Goal: Information Seeking & Learning: Learn about a topic

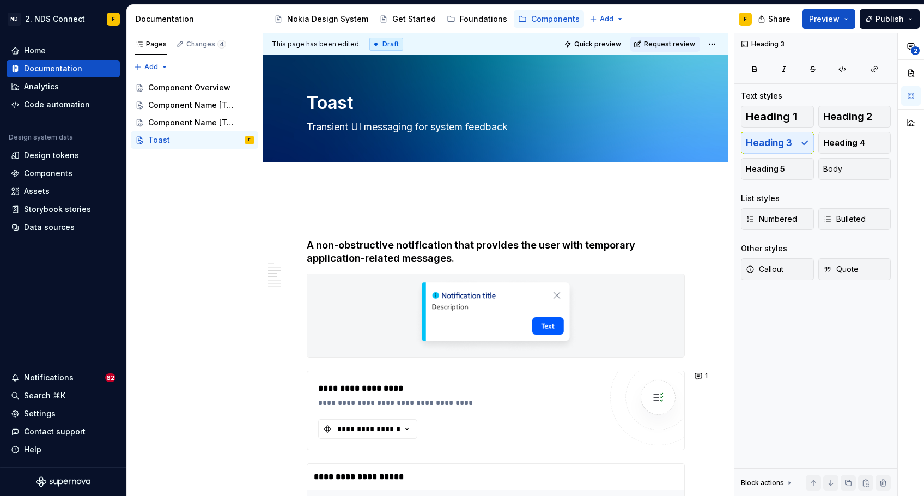
scroll to position [936, 0]
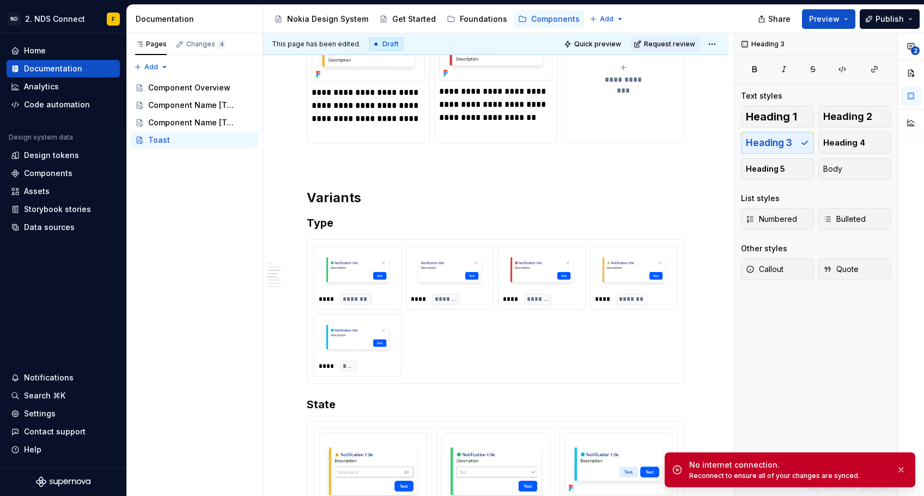
type textarea "*"
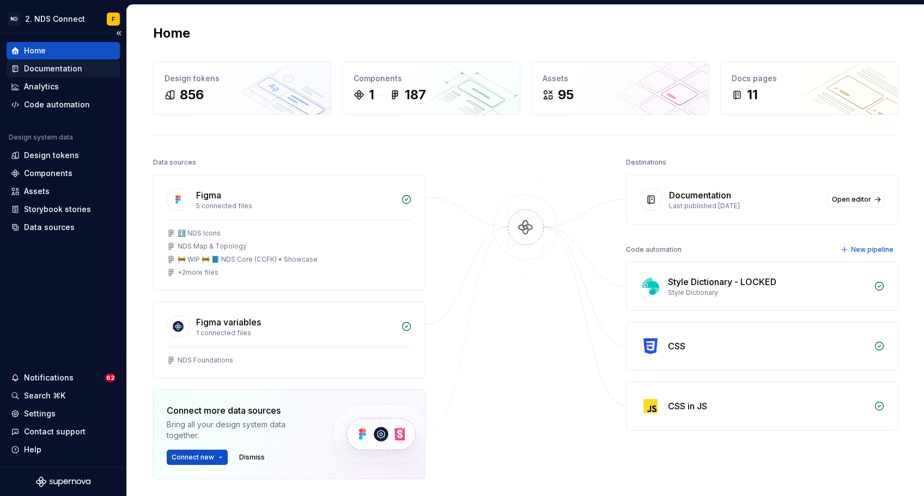
click at [76, 69] on div "Documentation" at bounding box center [53, 68] width 58 height 11
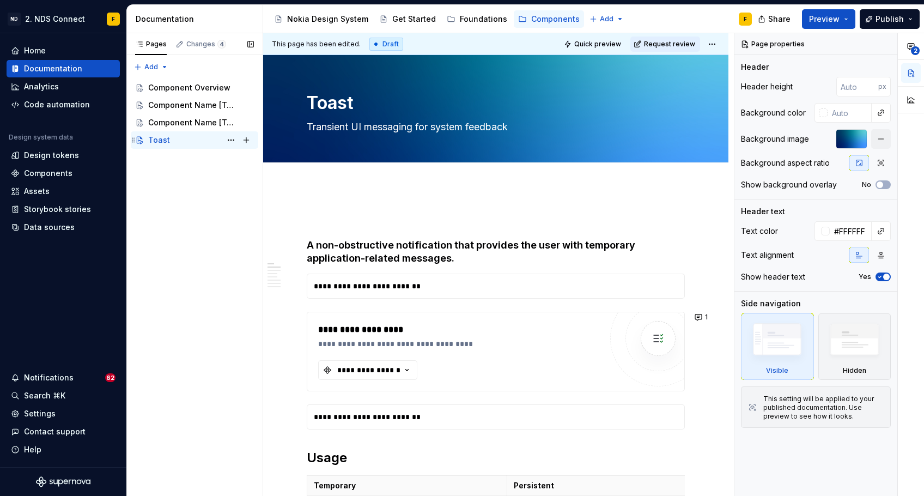
click at [190, 138] on div "Toast F" at bounding box center [201, 139] width 106 height 15
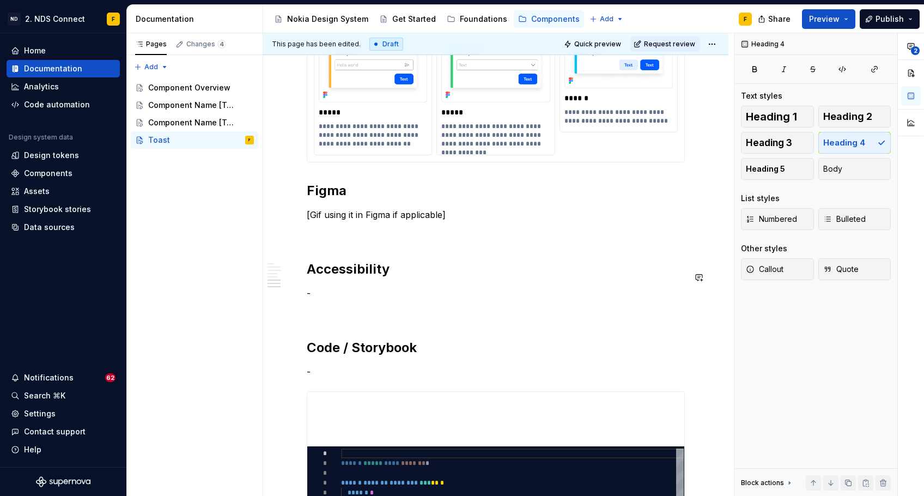
scroll to position [1363, 0]
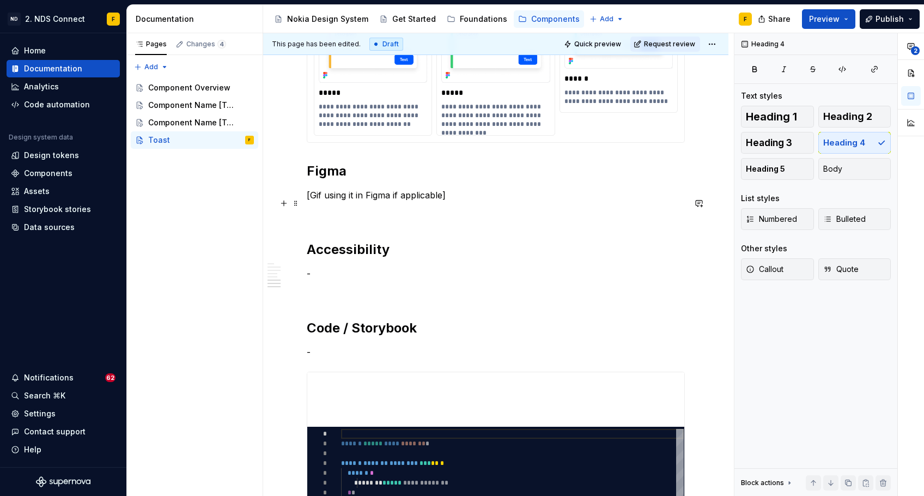
click at [453, 202] on p "[Gif using it in Figma if applicable]" at bounding box center [496, 194] width 378 height 13
type textarea "*"
click at [285, 203] on button "button" at bounding box center [283, 203] width 15 height 15
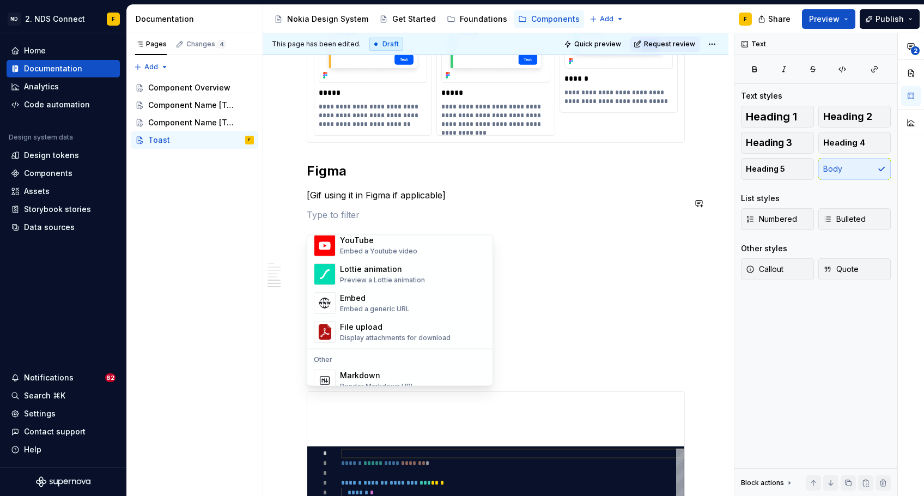
scroll to position [585, 0]
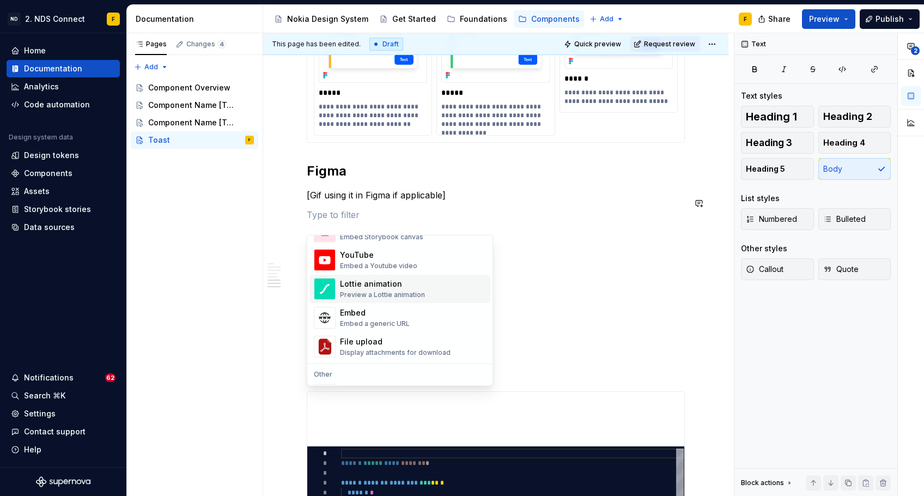
click at [442, 295] on div "Lottie animation Preview a Lottie animation" at bounding box center [413, 289] width 146 height 22
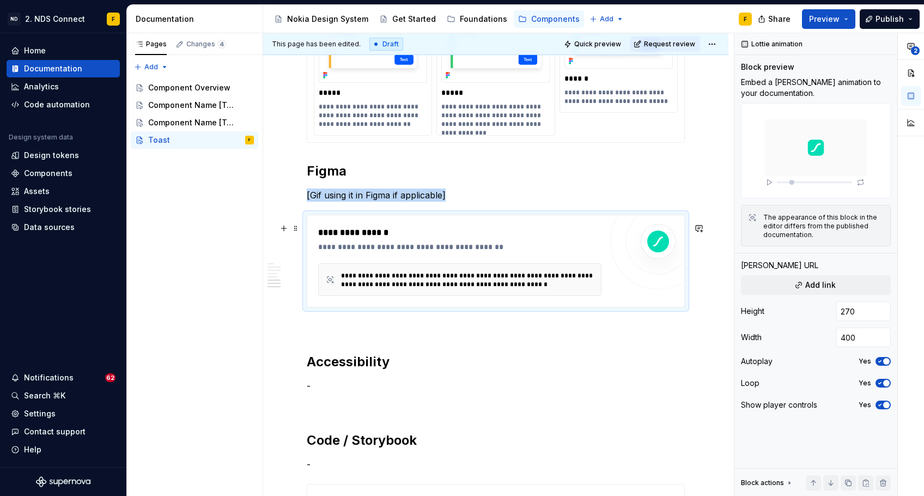
click at [490, 289] on div "**********" at bounding box center [467, 279] width 253 height 17
click at [288, 202] on button "button" at bounding box center [283, 203] width 15 height 15
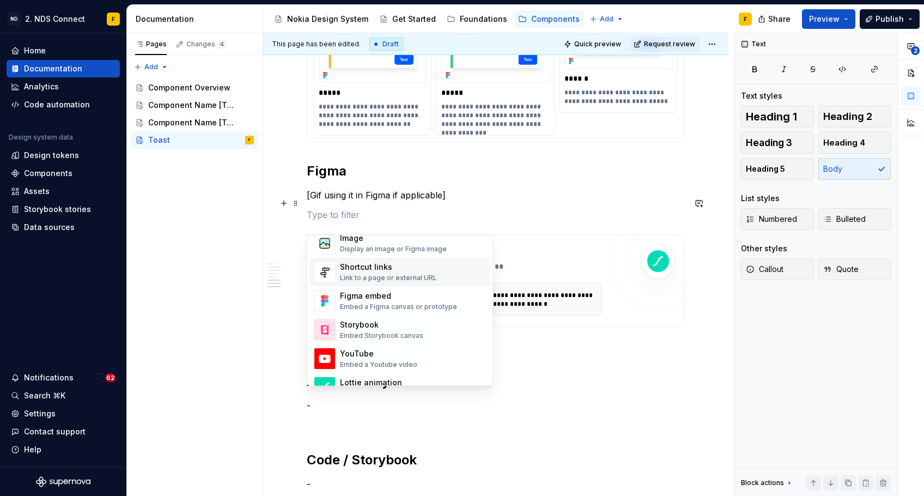
scroll to position [474, 0]
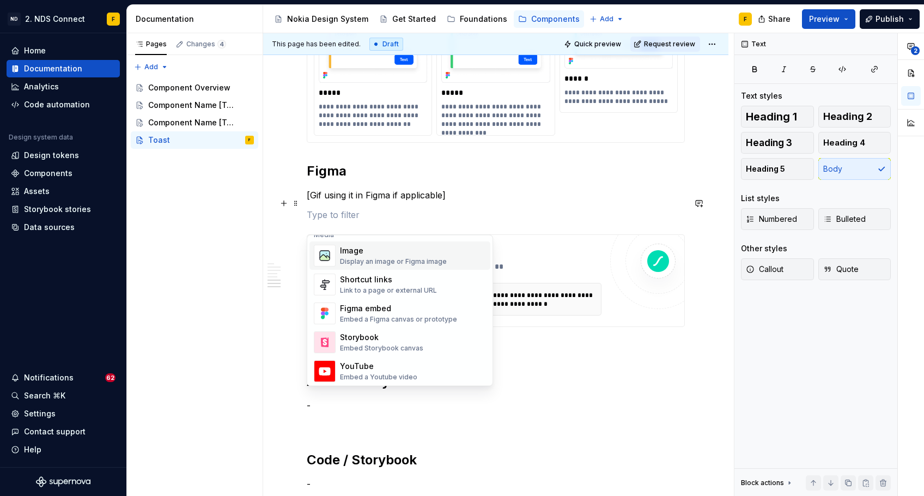
click at [381, 254] on div "Image" at bounding box center [393, 251] width 107 height 11
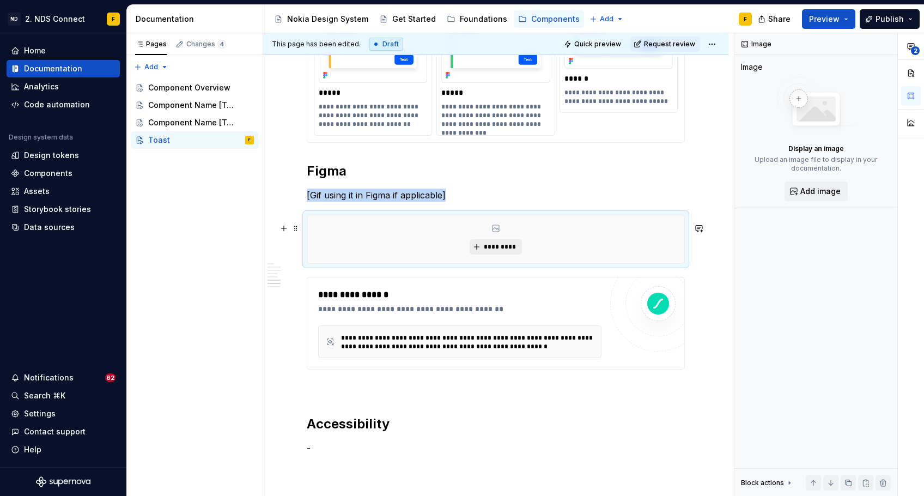
click at [488, 251] on span "*********" at bounding box center [499, 246] width 33 height 9
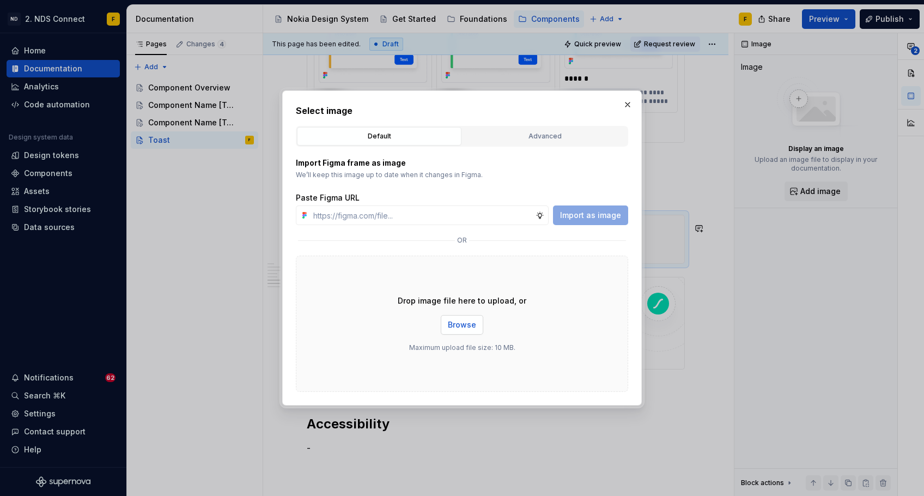
click at [457, 326] on span "Browse" at bounding box center [462, 324] width 28 height 11
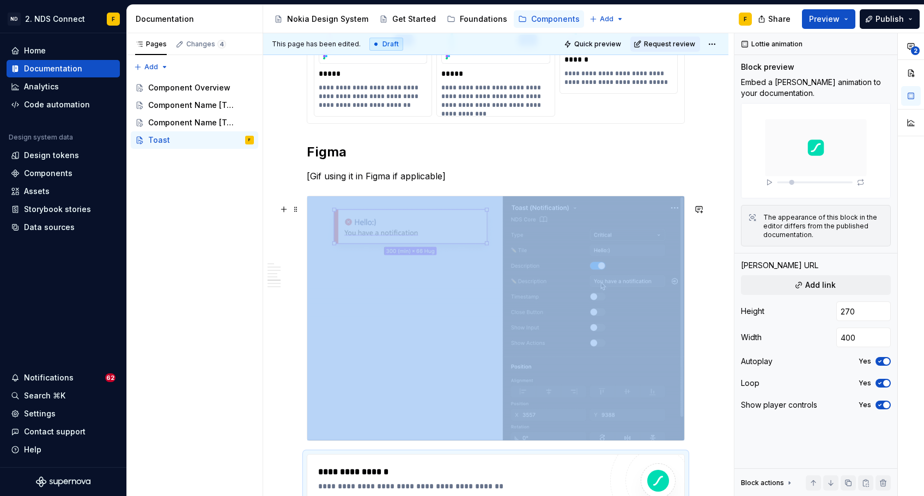
scroll to position [1491, 0]
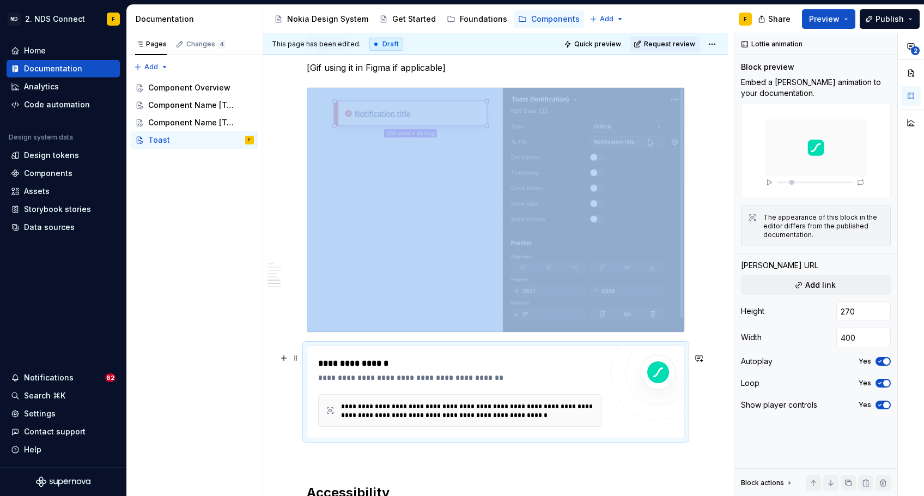
click at [467, 381] on div "**********" at bounding box center [459, 377] width 283 height 11
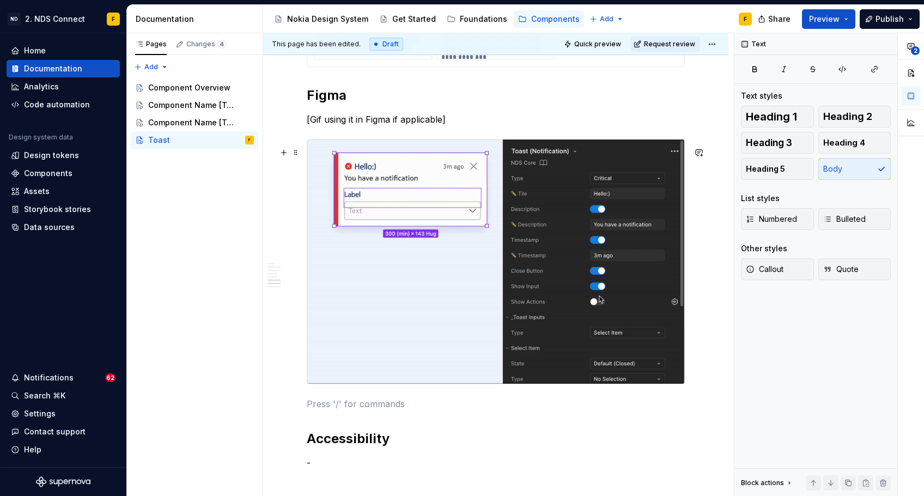
scroll to position [1435, 0]
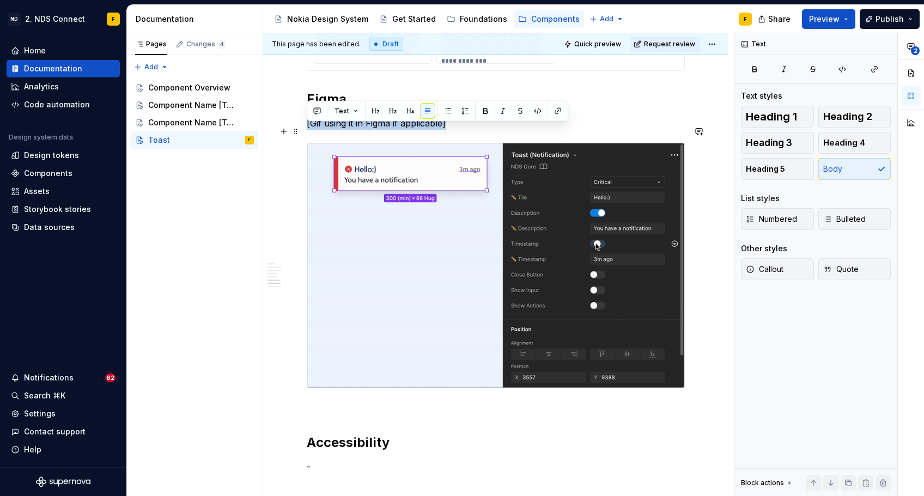
drag, startPoint x: 452, startPoint y: 128, endPoint x: 306, endPoint y: 129, distance: 146.5
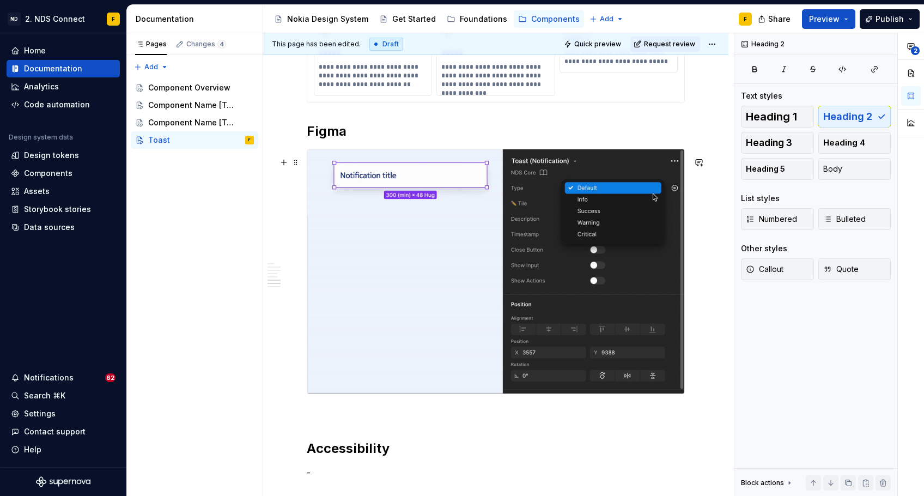
scroll to position [1405, 0]
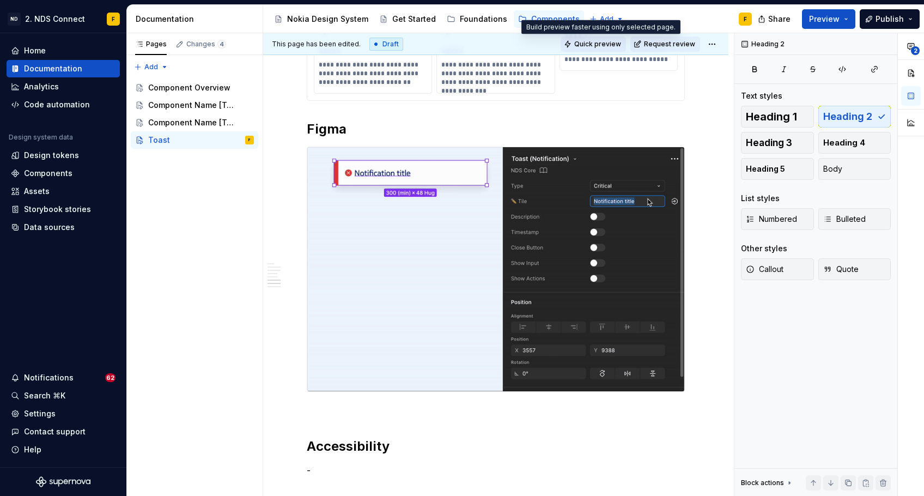
click at [590, 45] on span "Quick preview" at bounding box center [597, 44] width 47 height 9
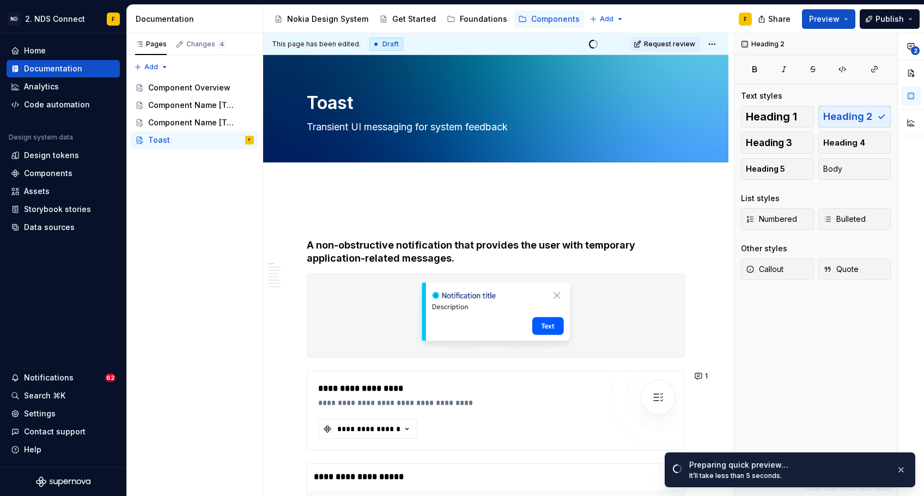
scroll to position [0, 0]
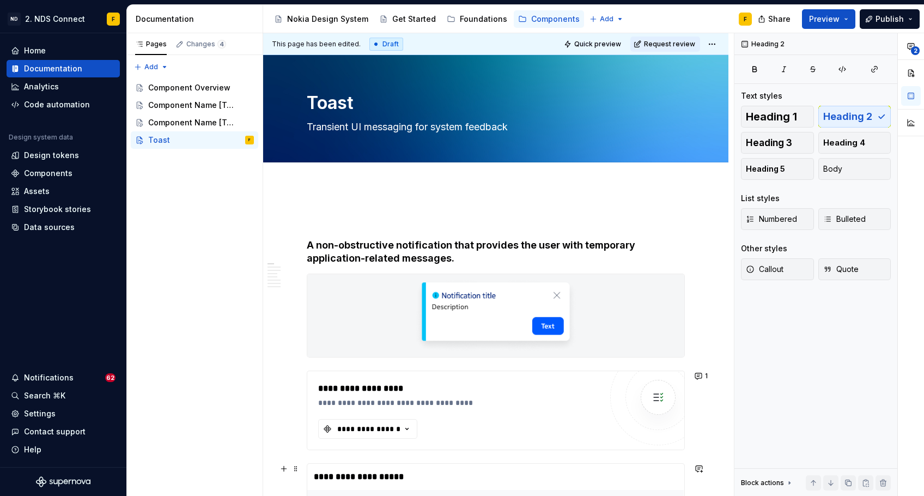
type textarea "*"
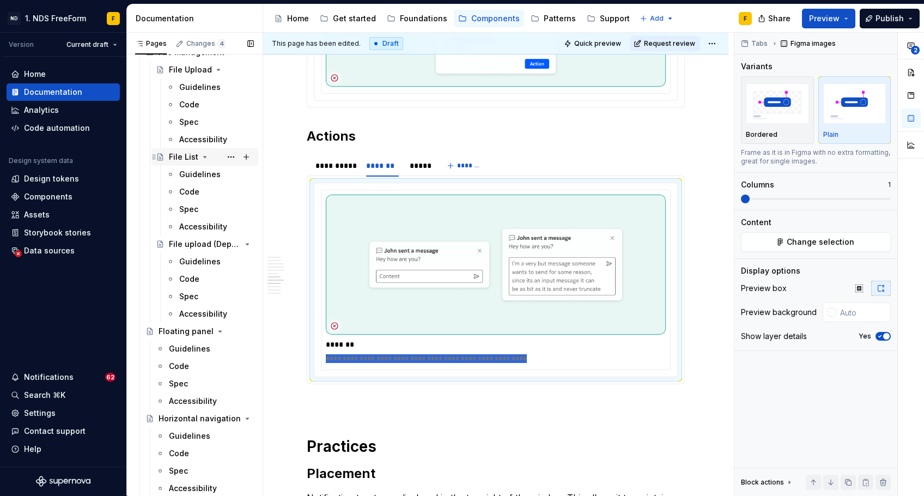
scroll to position [2749, 0]
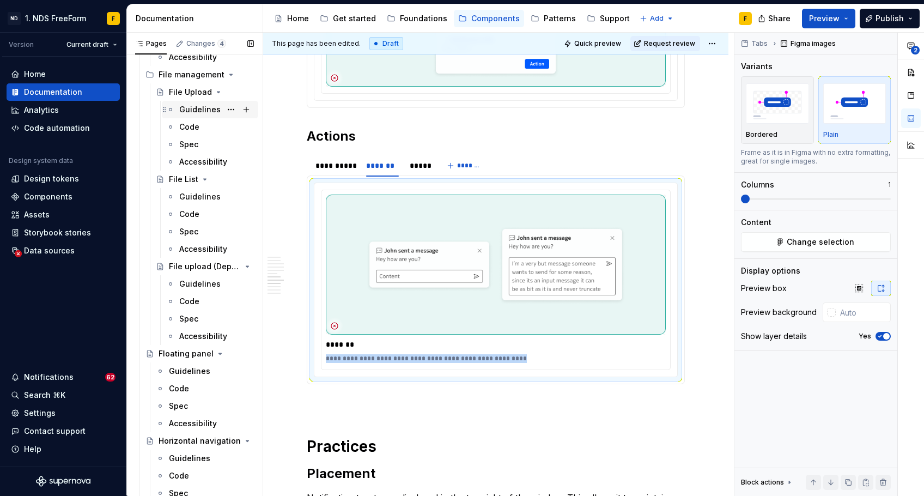
click at [184, 105] on div "Guidelines" at bounding box center [199, 109] width 41 height 11
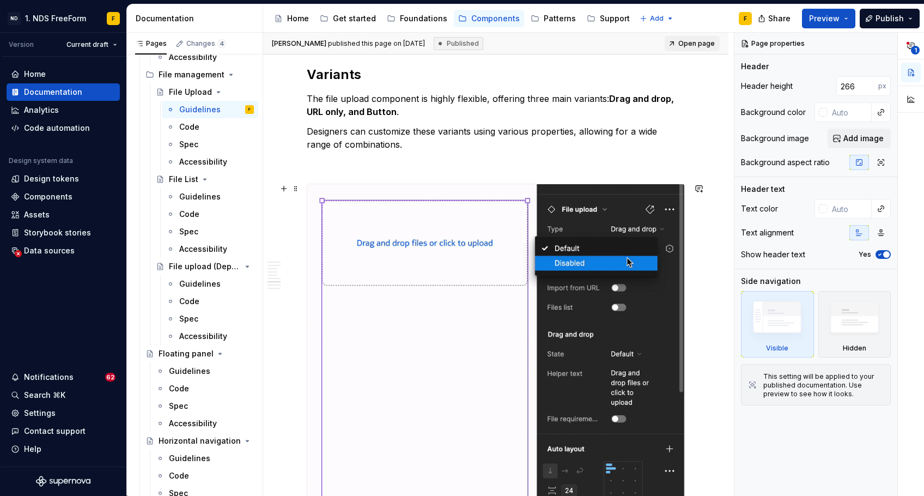
scroll to position [1811, 0]
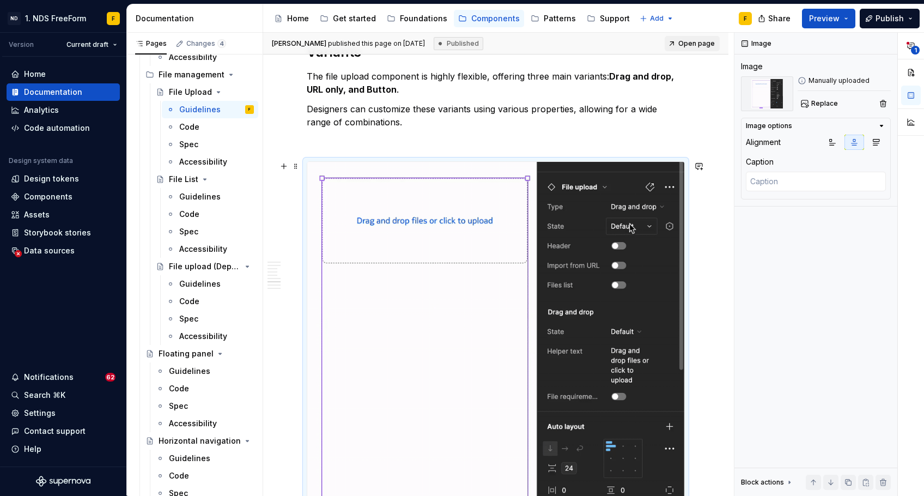
click at [362, 216] on img at bounding box center [495, 340] width 377 height 356
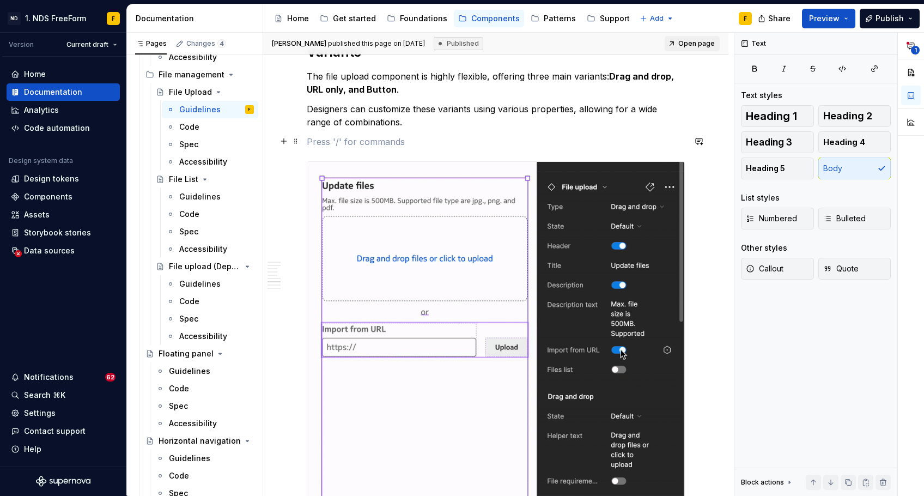
click at [463, 142] on p at bounding box center [496, 141] width 378 height 13
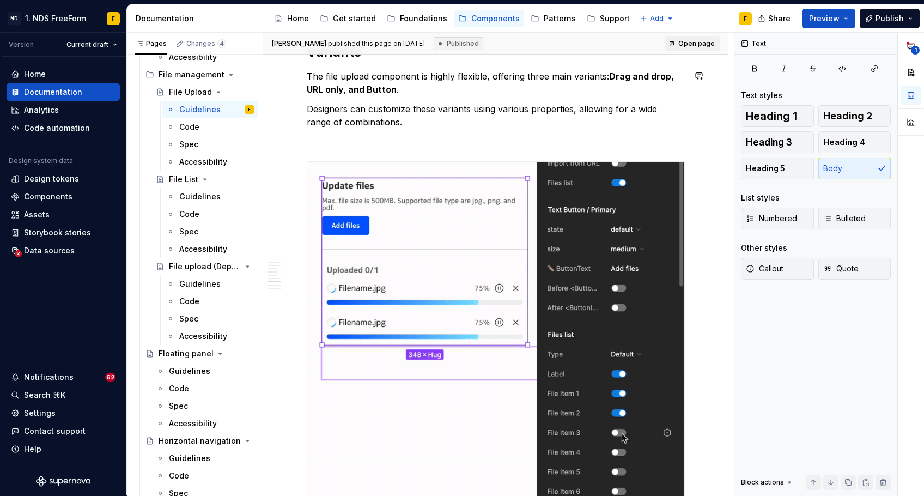
type textarea "*"
